Goal: Information Seeking & Learning: Learn about a topic

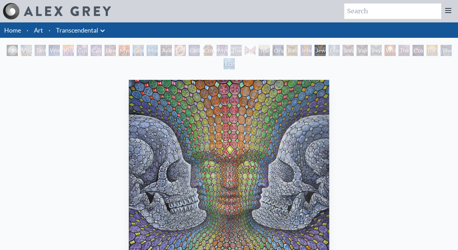
click at [10, 50] on div "Polar Unity Spiral" at bounding box center [12, 50] width 11 height 11
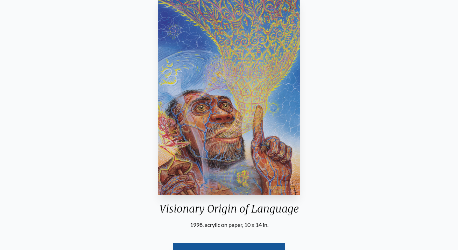
scroll to position [101, 0]
